Goal: Share content: Share content

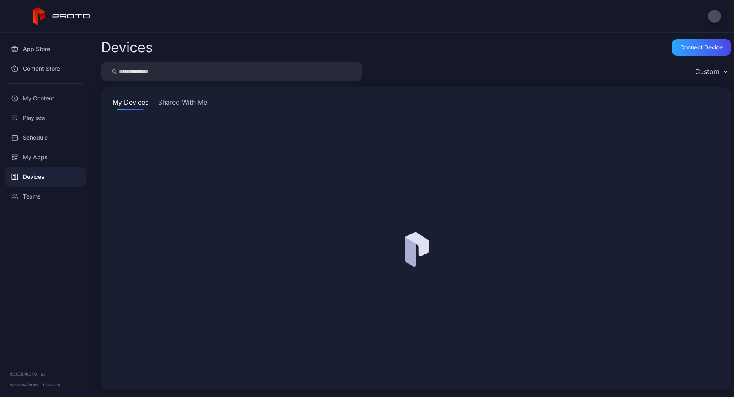
click at [152, 74] on input "search" at bounding box center [231, 71] width 261 height 19
type input "***"
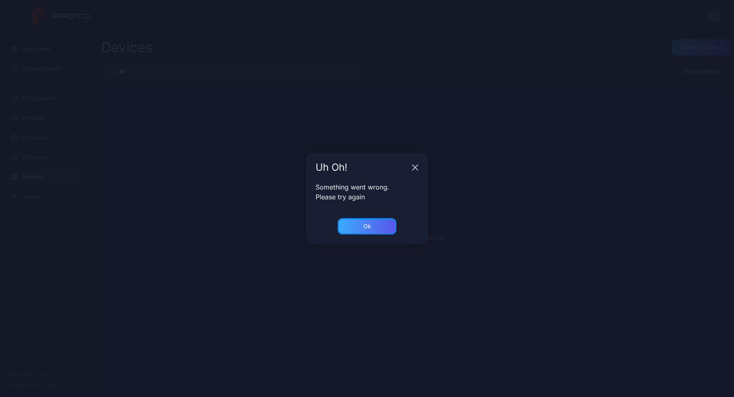
click at [373, 224] on div "Ok" at bounding box center [367, 226] width 59 height 16
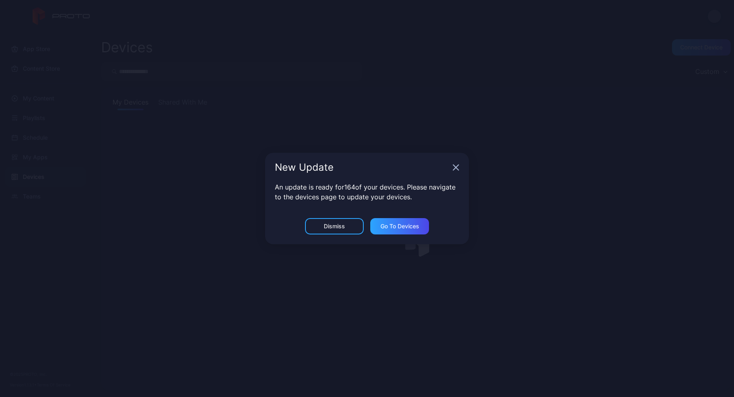
click at [455, 166] on icon "button" at bounding box center [456, 167] width 5 height 5
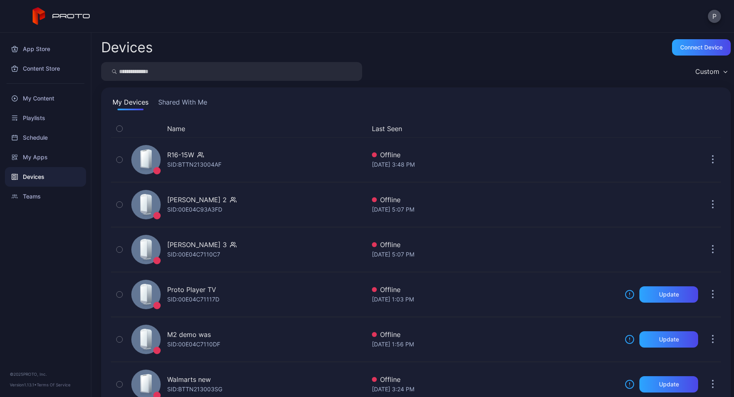
click at [216, 78] on input "search" at bounding box center [231, 71] width 261 height 19
type input "***"
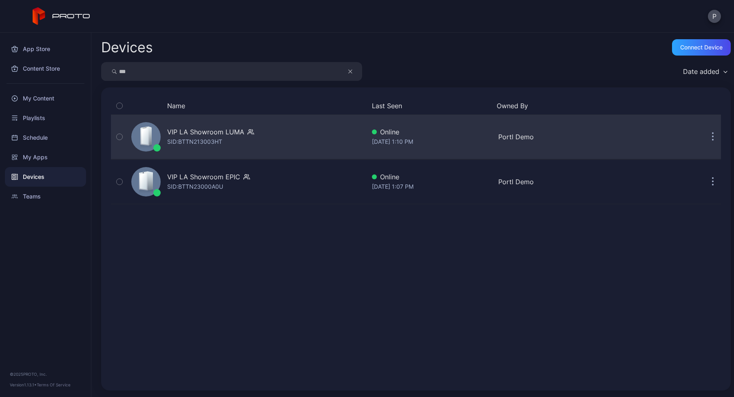
click at [246, 137] on div "VIP LA Showroom LUMA SID: BTTN213003HT" at bounding box center [210, 137] width 87 height 20
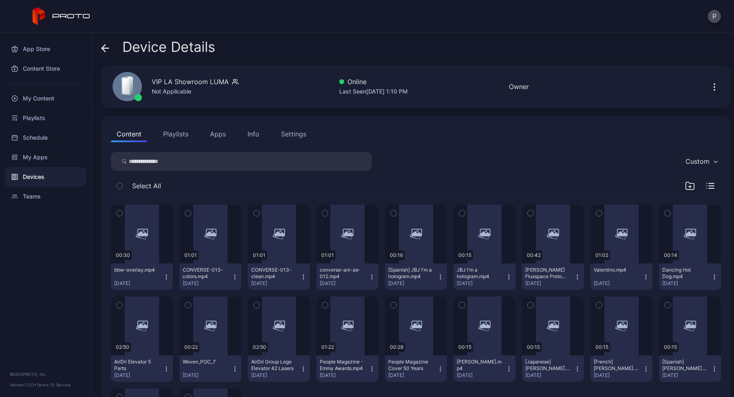
click at [108, 50] on icon at bounding box center [105, 48] width 8 height 8
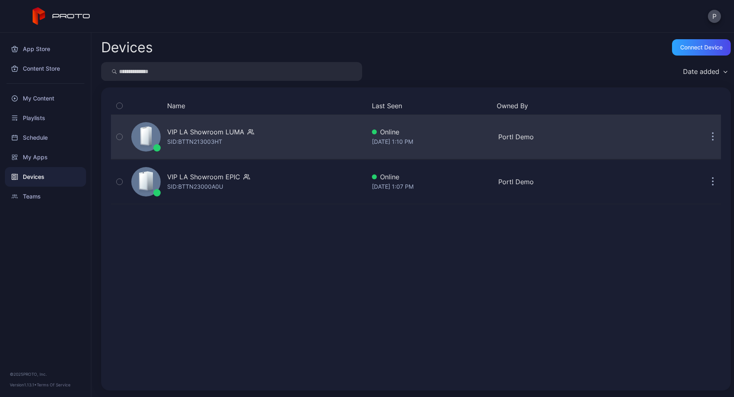
click at [705, 138] on button "button" at bounding box center [713, 137] width 16 height 16
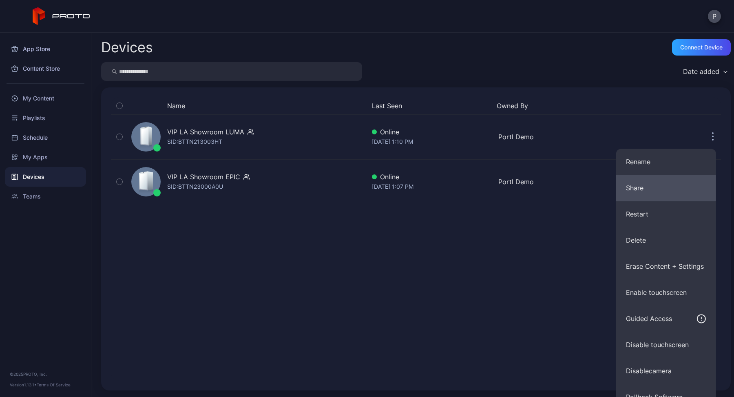
click at [633, 184] on button "Share" at bounding box center [666, 188] width 100 height 26
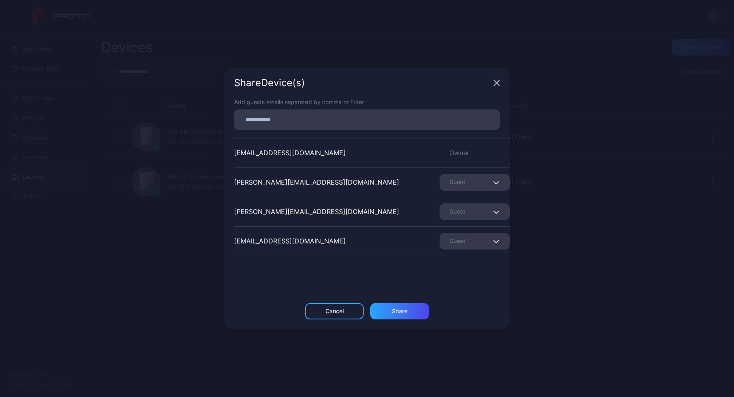
click at [414, 114] on input at bounding box center [367, 119] width 256 height 11
paste input
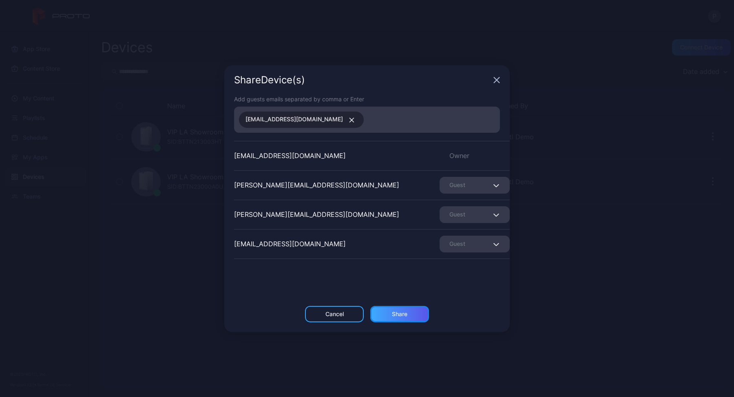
click at [397, 309] on div "Share" at bounding box center [399, 314] width 59 height 16
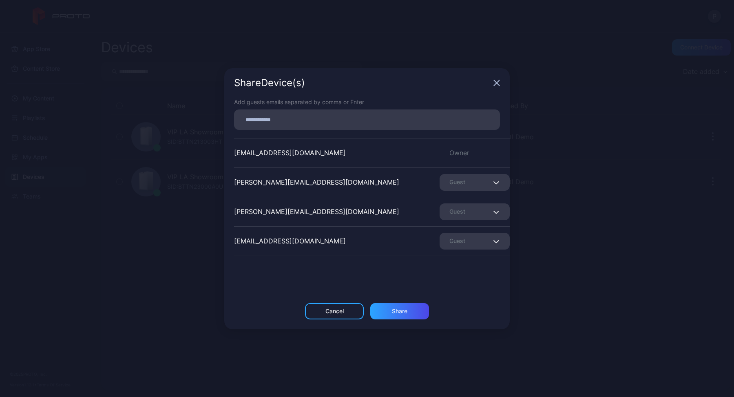
click at [497, 86] on div "Share Device (s)" at bounding box center [367, 82] width 286 height 29
click at [497, 85] on icon "button" at bounding box center [497, 83] width 7 height 7
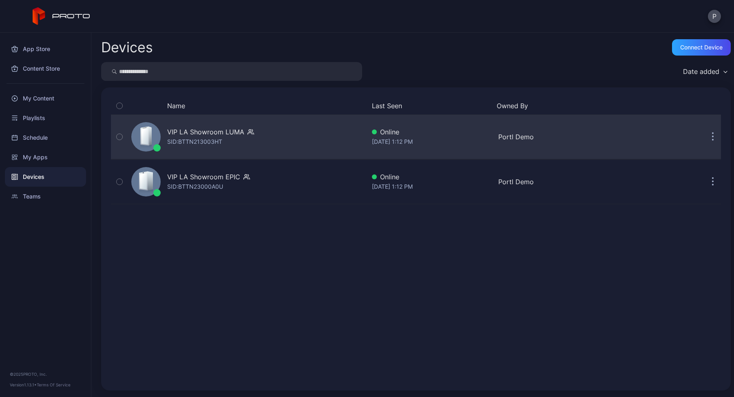
click at [713, 137] on icon "button" at bounding box center [713, 137] width 1 height 1
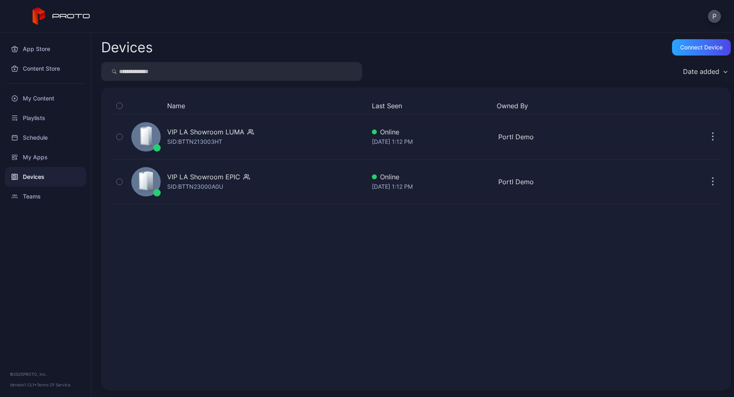
click at [523, 252] on div "Name Last Seen Owned By VIP LA Showroom LUMA SID: BTTN213003HT Online Oct 02, 2…" at bounding box center [416, 238] width 610 height 283
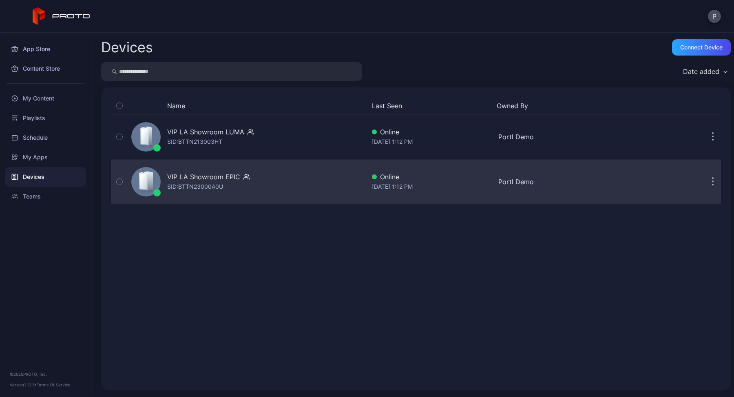
click at [706, 179] on button "button" at bounding box center [713, 181] width 16 height 16
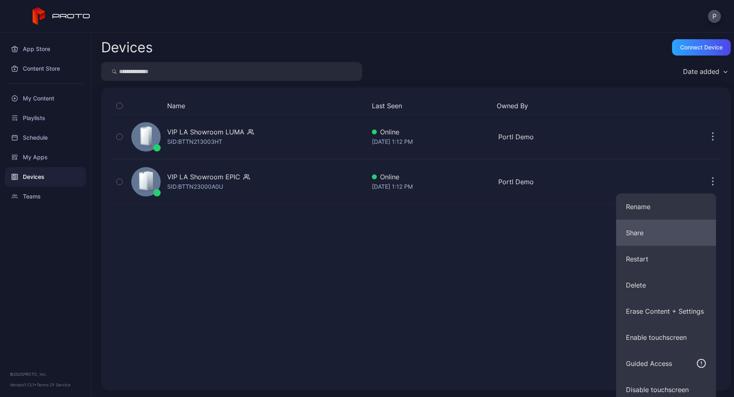
click at [630, 239] on button "Share" at bounding box center [666, 232] width 100 height 26
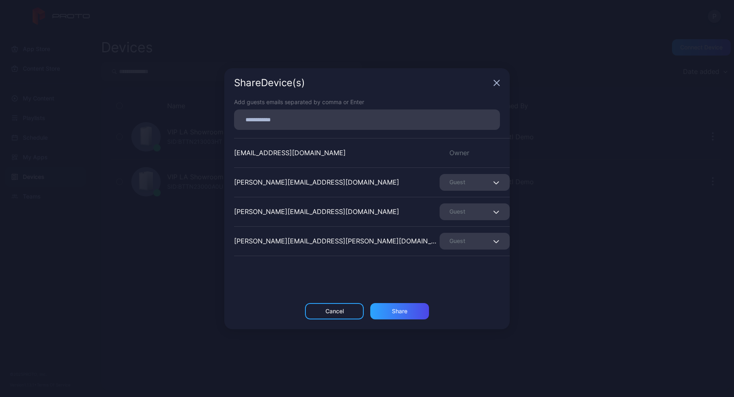
click at [493, 85] on div "Share Device (s)" at bounding box center [367, 82] width 286 height 29
click at [495, 84] on icon "button" at bounding box center [496, 82] width 5 height 5
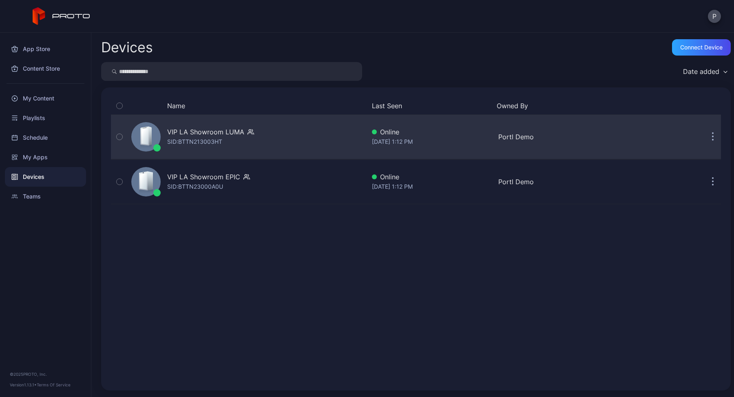
click at [705, 137] on button "button" at bounding box center [713, 137] width 16 height 16
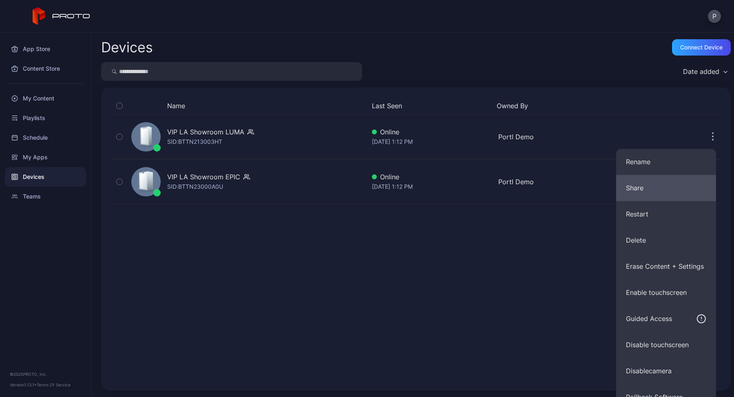
click at [666, 200] on button "Share" at bounding box center [666, 188] width 100 height 26
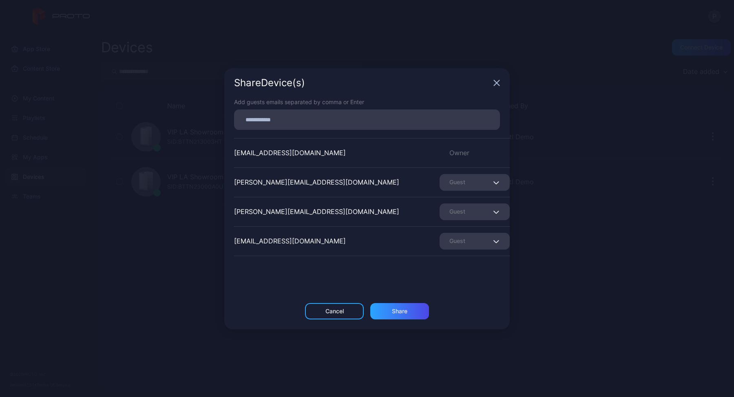
click at [357, 120] on input at bounding box center [367, 119] width 256 height 11
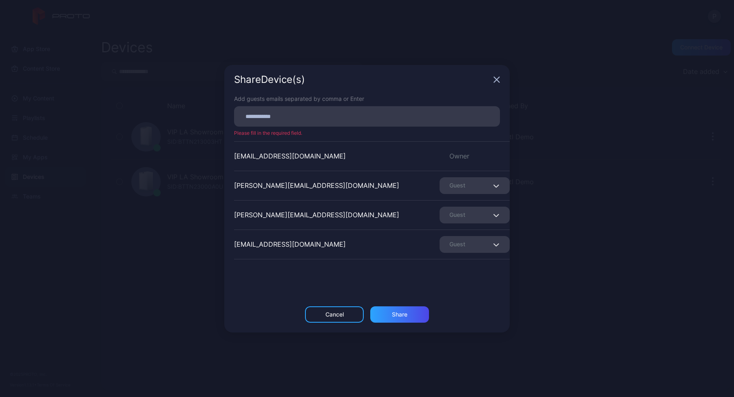
paste input
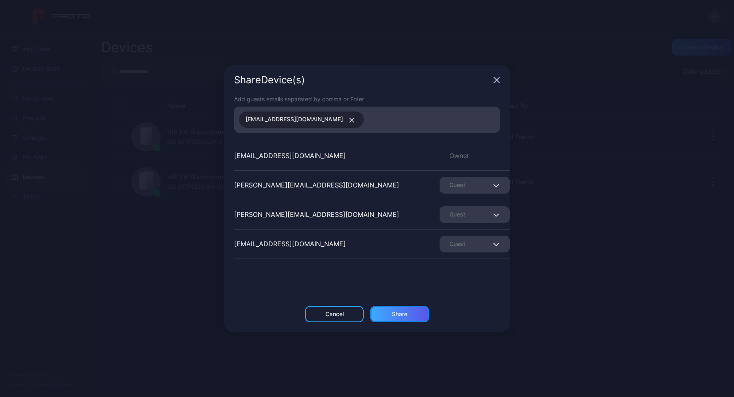
click at [411, 309] on div "Share" at bounding box center [399, 314] width 59 height 16
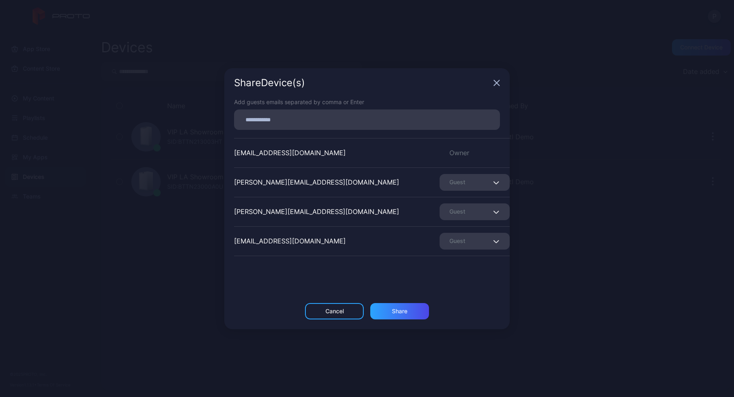
click at [500, 84] on icon "button" at bounding box center [497, 83] width 7 height 7
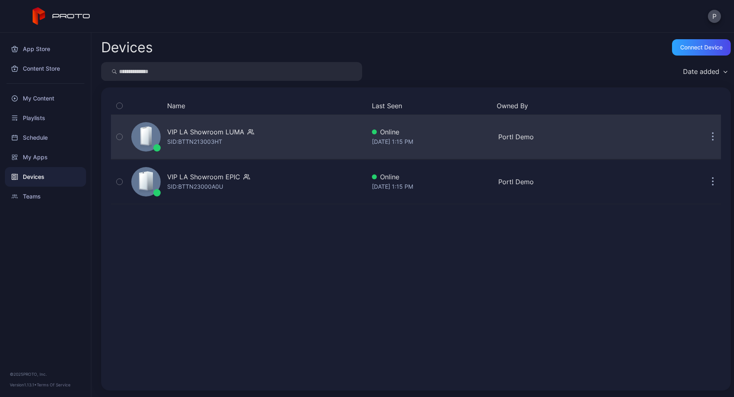
click at [237, 141] on div "VIP LA Showroom LUMA SID: BTTN213003HT" at bounding box center [210, 137] width 87 height 20
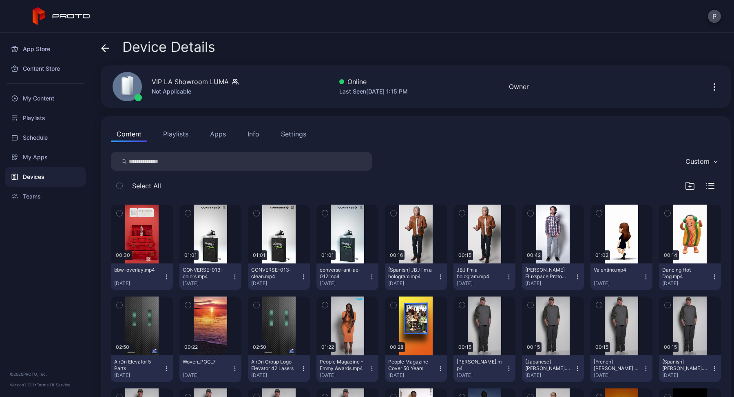
click at [182, 134] on button "Playlists" at bounding box center [175, 134] width 37 height 16
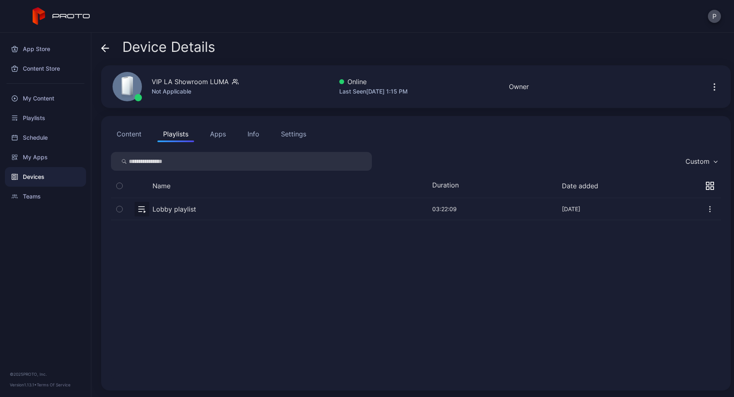
click at [217, 208] on button "button" at bounding box center [416, 209] width 610 height 22
click at [174, 208] on button "button" at bounding box center [416, 209] width 610 height 22
